Goal: Find specific page/section: Find specific page/section

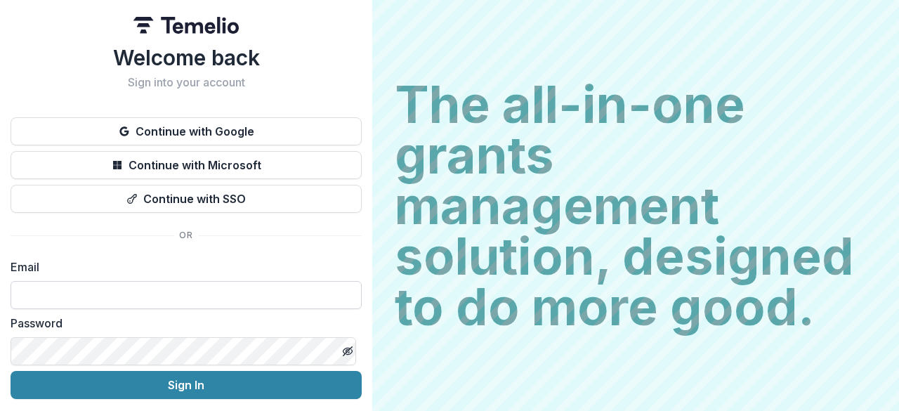
click at [176, 297] on input at bounding box center [186, 295] width 351 height 28
type input "**********"
click at [343, 352] on line "Toggle password visibility" at bounding box center [347, 351] width 8 height 8
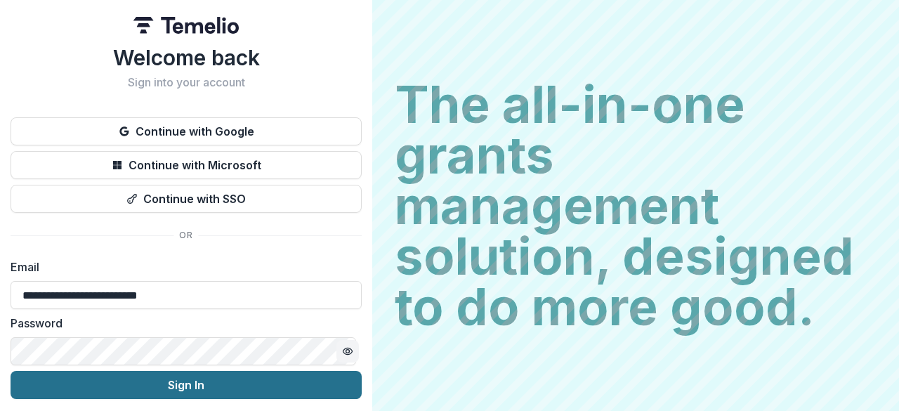
click at [269, 386] on button "Sign In" at bounding box center [186, 385] width 351 height 28
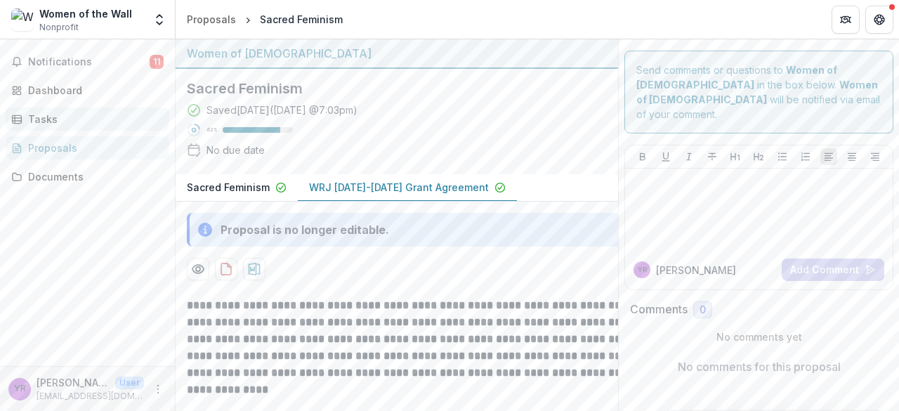
click at [48, 119] on div "Tasks" at bounding box center [93, 119] width 130 height 15
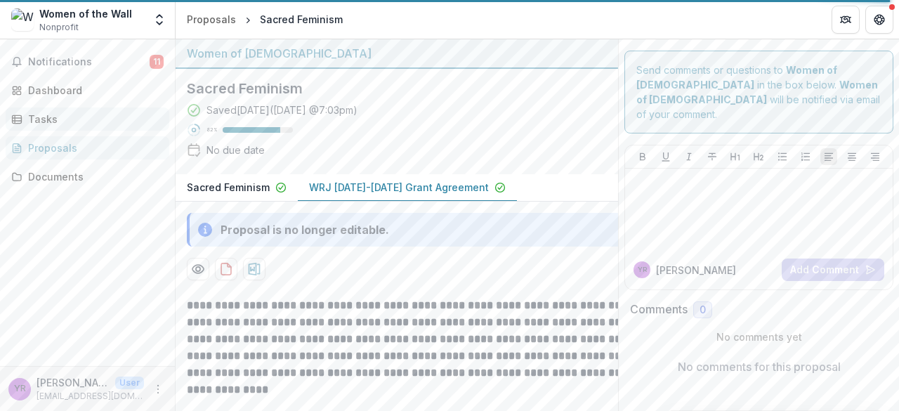
click at [48, 119] on div "Tasks" at bounding box center [93, 119] width 130 height 15
click at [232, 331] on p "**********" at bounding box center [411, 347] width 449 height 101
click at [76, 63] on span "Notifications" at bounding box center [88, 62] width 121 height 12
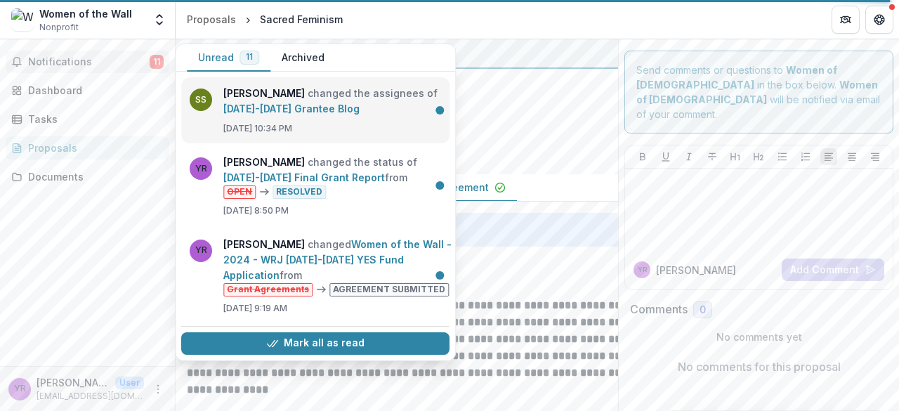
click at [285, 103] on link "[DATE]-[DATE] Grantee Blog" at bounding box center [291, 109] width 136 height 12
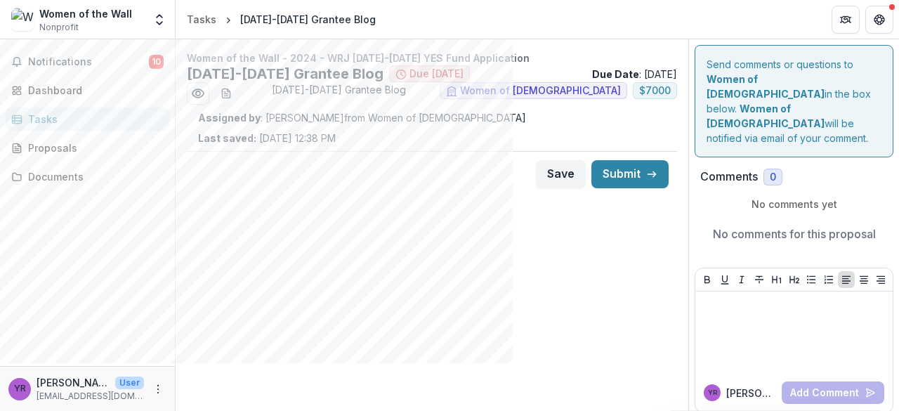
click at [434, 211] on div "Women of the Wall - 2024 - WRJ [DATE]-[DATE] YES Fund Application [DATE]-[DATE]…" at bounding box center [432, 228] width 513 height 379
click at [263, 266] on div "Women of the Wall - 2024 - WRJ [DATE]-[DATE] YES Fund Application [DATE]-[DATE]…" at bounding box center [432, 228] width 513 height 379
